Goal: Task Accomplishment & Management: Complete application form

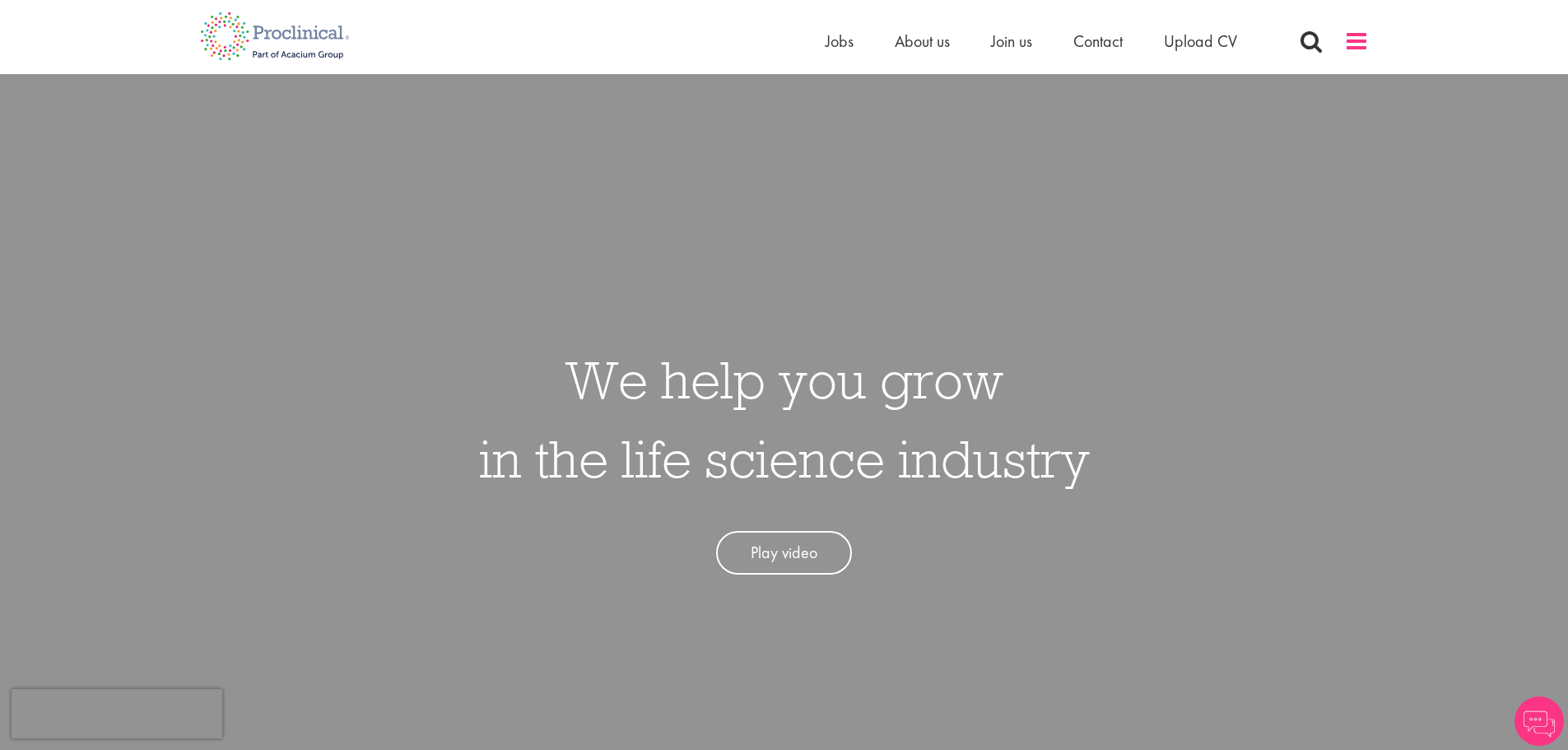
click at [1345, 34] on span at bounding box center [1357, 42] width 25 height 25
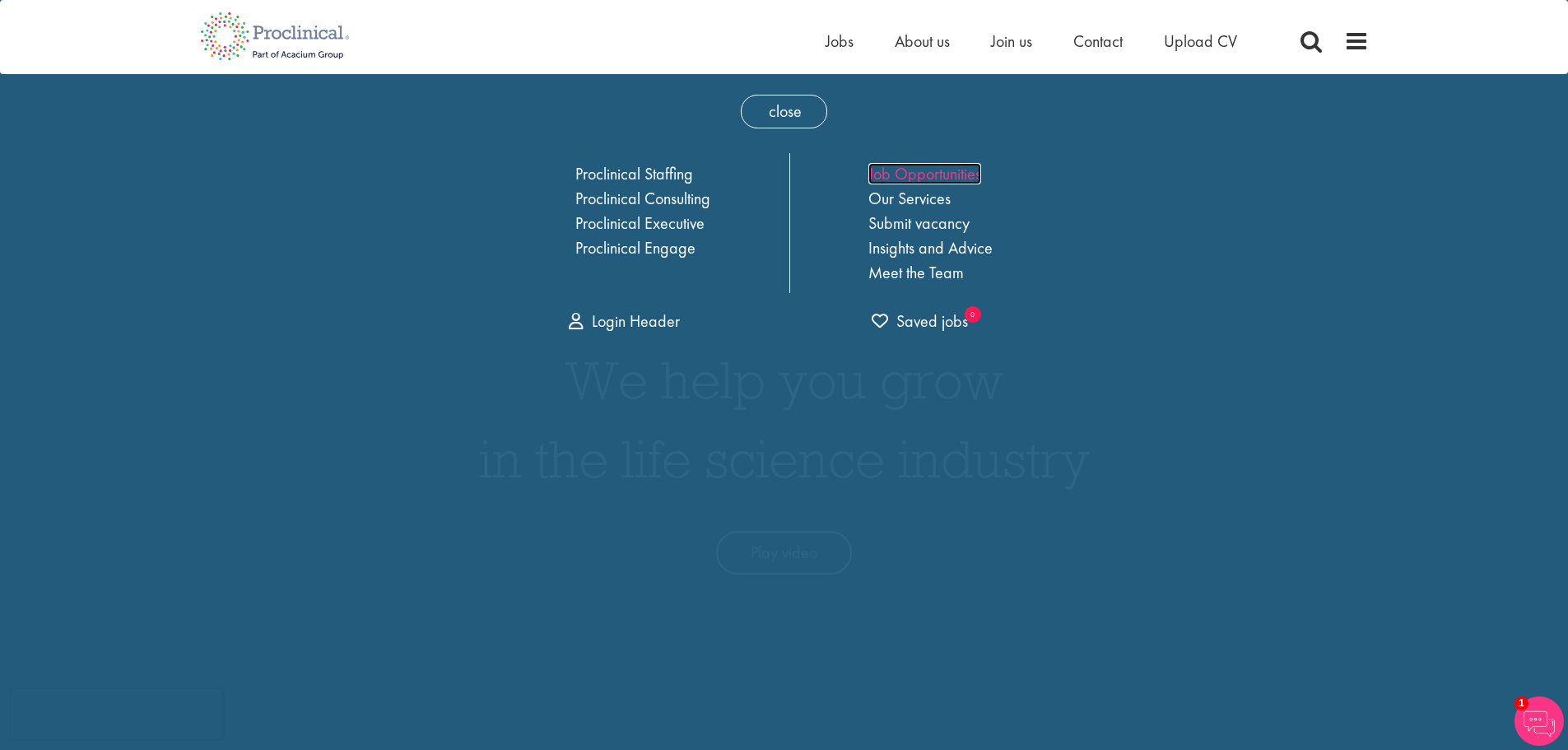
click at [912, 172] on link "Job Opportunities" at bounding box center [925, 174] width 113 height 22
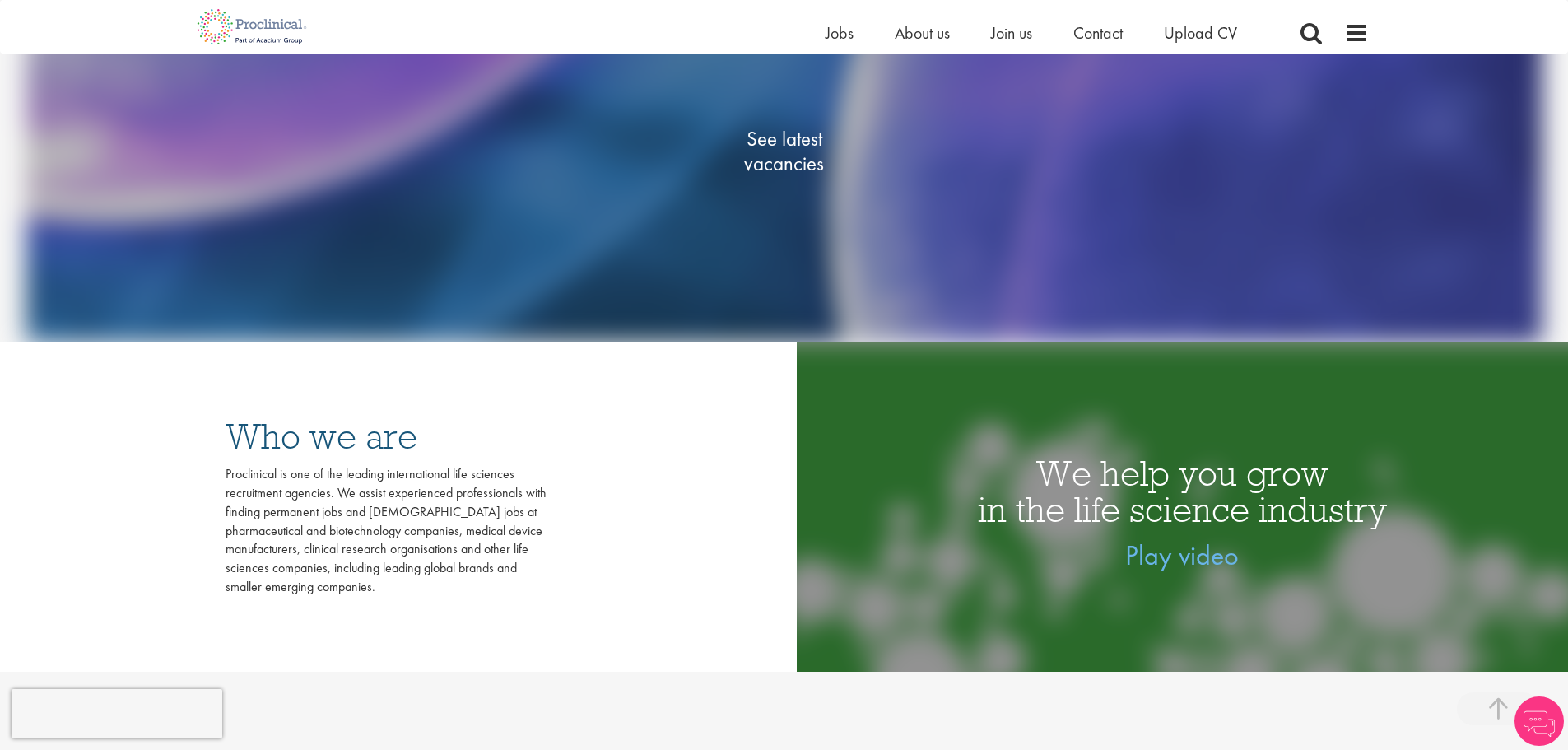
scroll to position [375, 0]
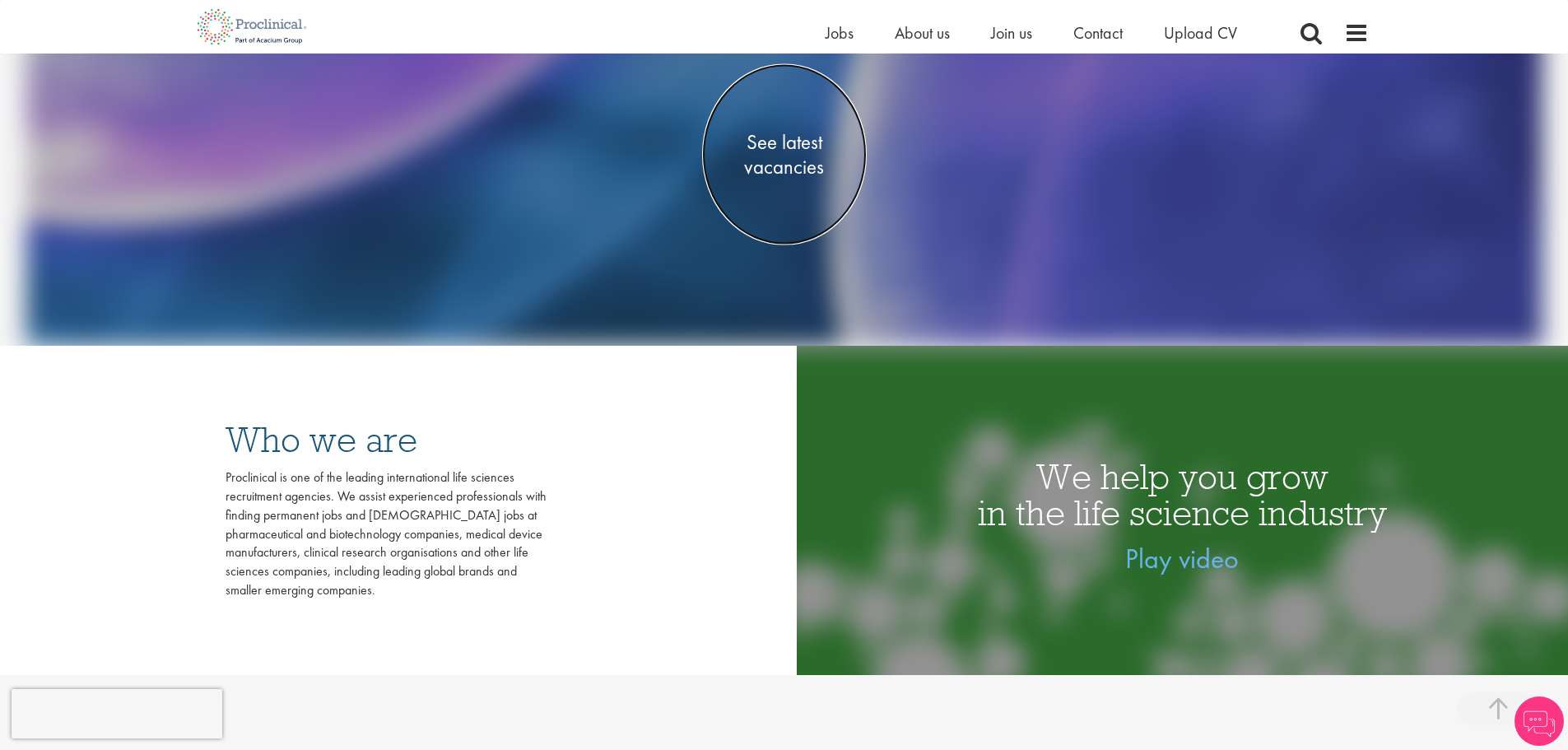
click at [791, 165] on span "See latest vacancies" at bounding box center [784, 154] width 164 height 49
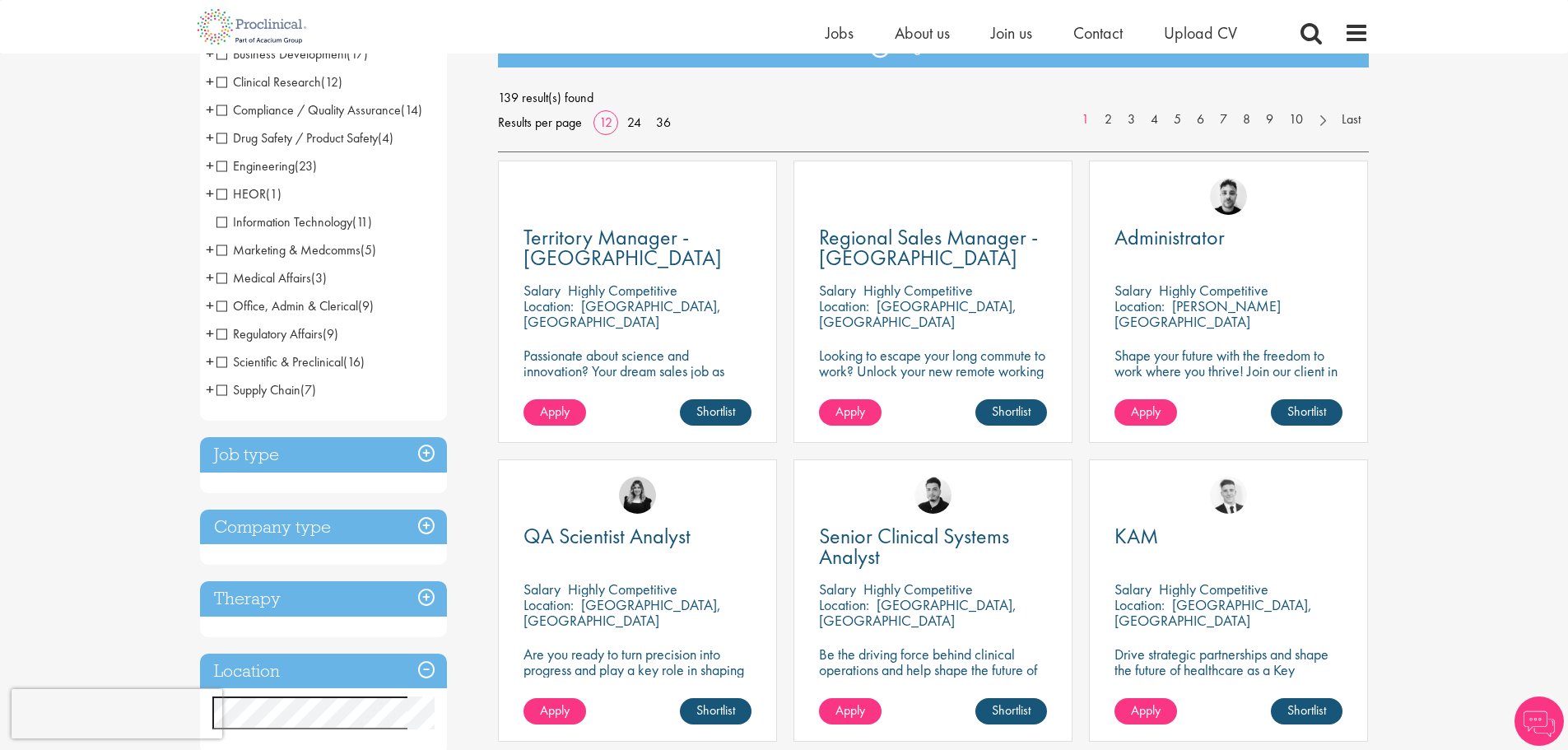
scroll to position [219, 0]
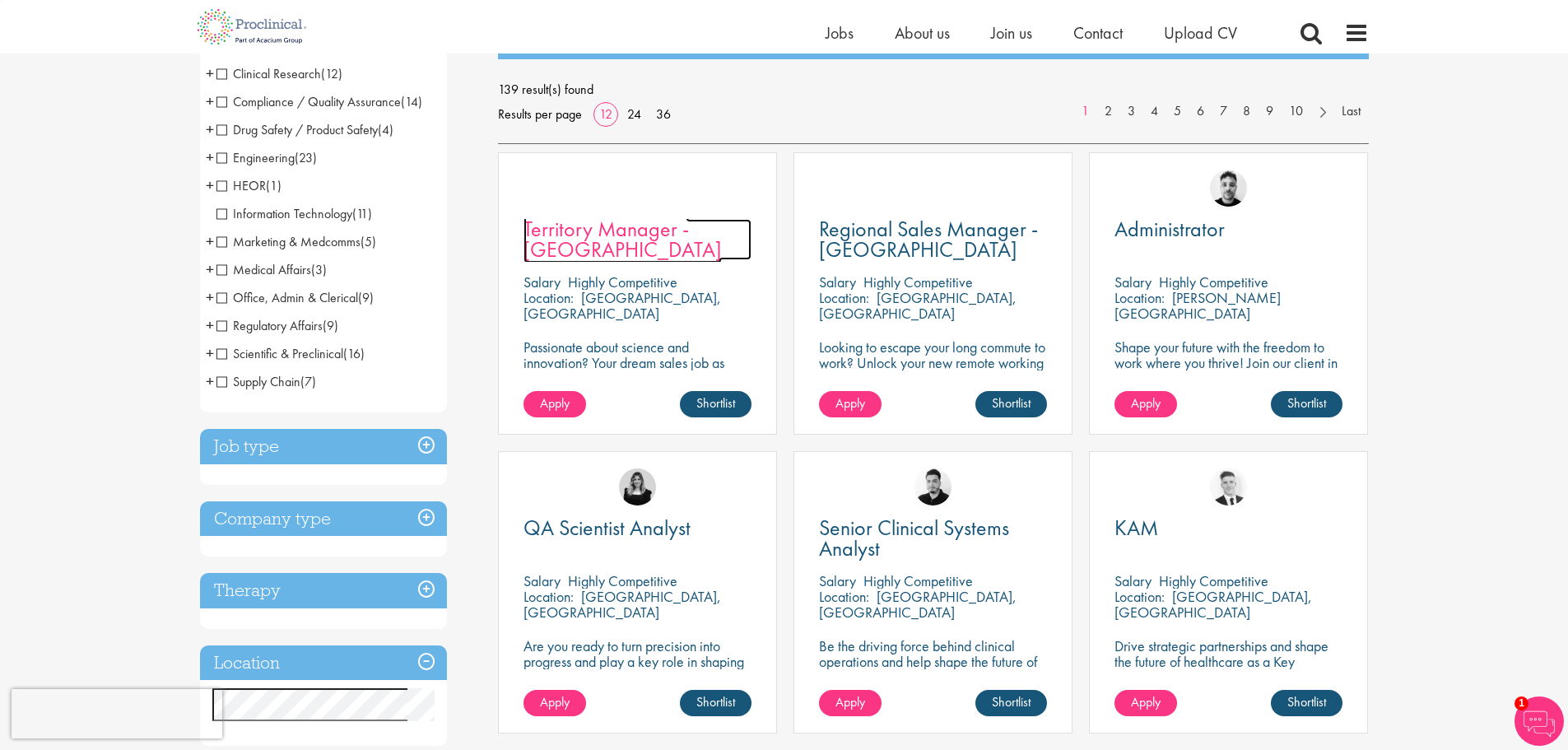
click at [656, 256] on span "Territory Manager - [GEOGRAPHIC_DATA]" at bounding box center [623, 239] width 199 height 48
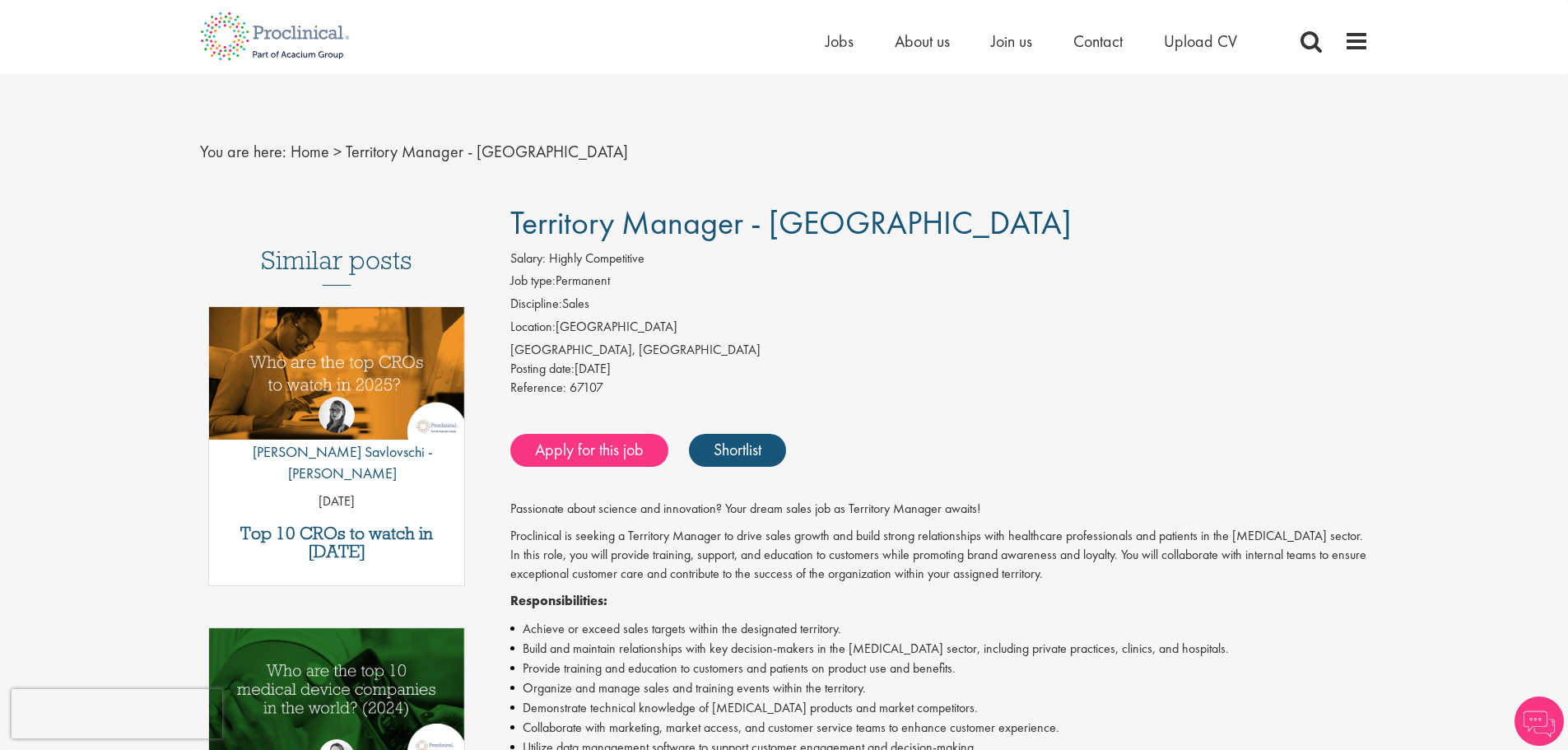
click at [1341, 40] on div "Home Jobs About us Join us Contact Upload CV" at bounding box center [1097, 45] width 543 height 33
click at [1359, 45] on span at bounding box center [1357, 42] width 25 height 25
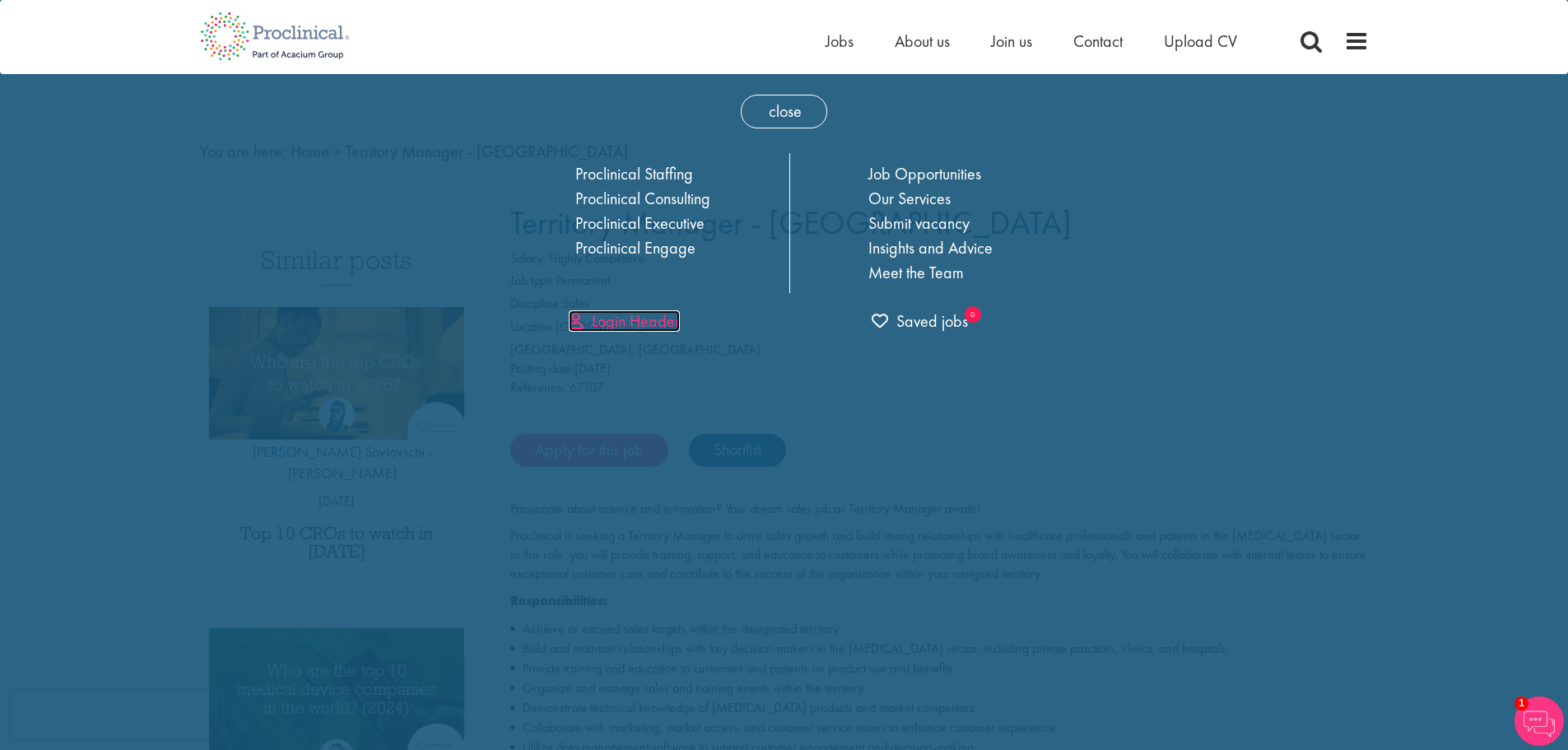
click at [643, 325] on link "Login Header" at bounding box center [624, 321] width 111 height 22
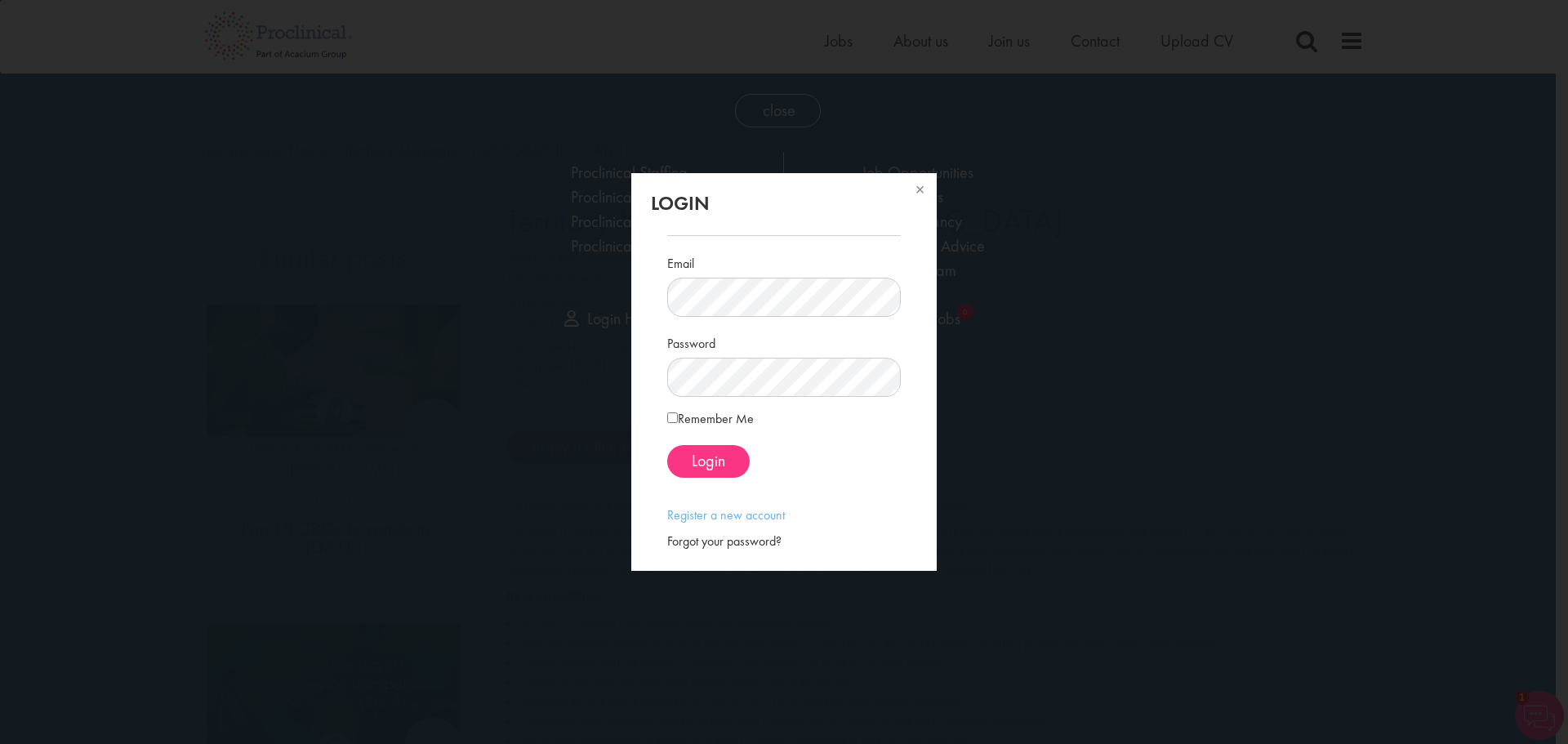
click at [736, 404] on form "Email Password Remember Me Login" at bounding box center [784, 349] width 209 height 256
click at [794, 474] on div "Login" at bounding box center [783, 461] width 233 height 32
click at [712, 458] on span "Login" at bounding box center [709, 461] width 33 height 22
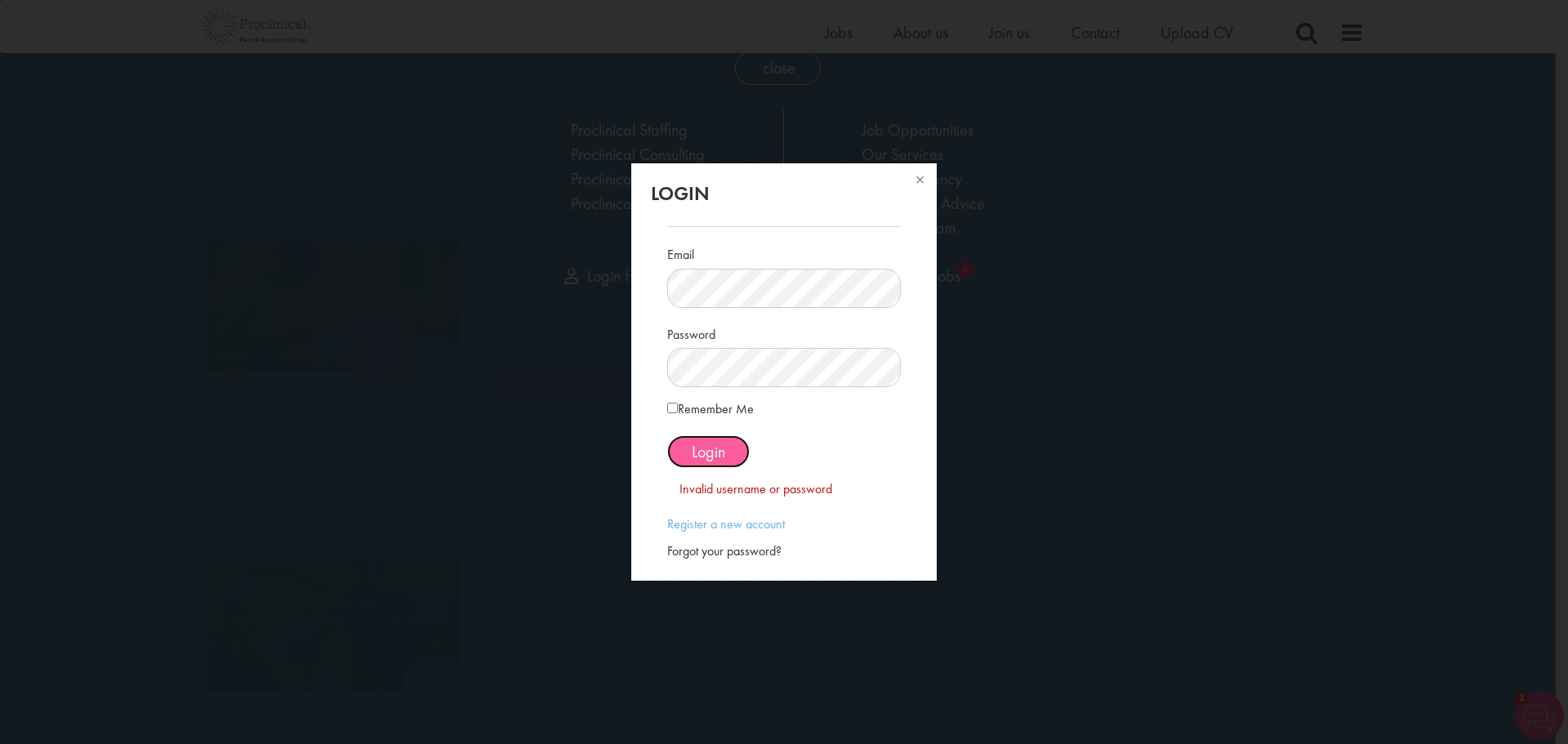
scroll to position [50, 0]
click at [622, 348] on div "Login Email Password Remember Me" at bounding box center [784, 372] width 1568 height 744
click at [917, 187] on button at bounding box center [918, 180] width 36 height 36
